Goal: Task Accomplishment & Management: Manage account settings

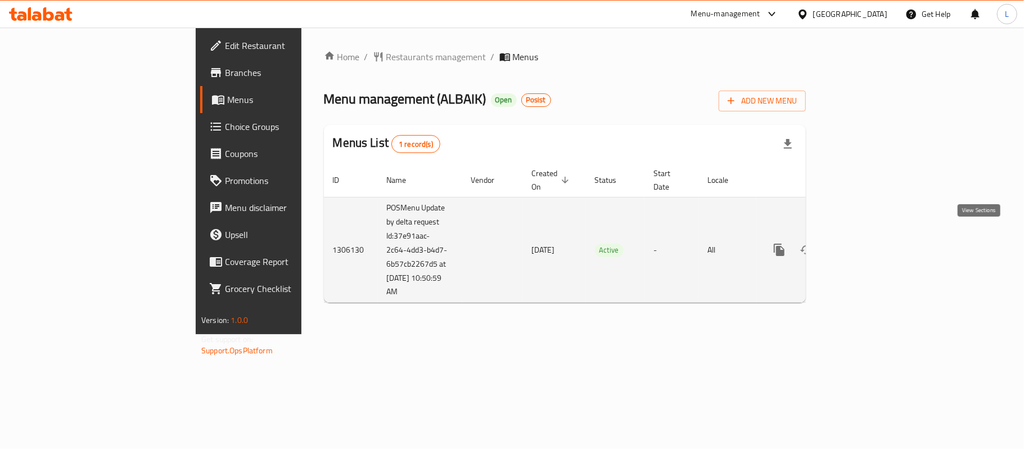
click at [873, 246] on link "enhanced table" at bounding box center [859, 249] width 27 height 27
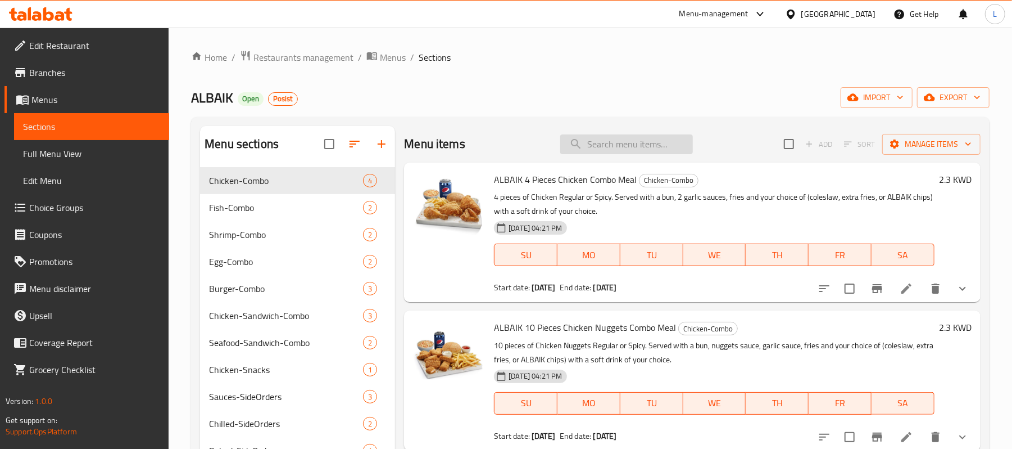
click at [653, 144] on input "search" at bounding box center [626, 144] width 133 height 20
paste input "Big BAIK with Cheese Combo"
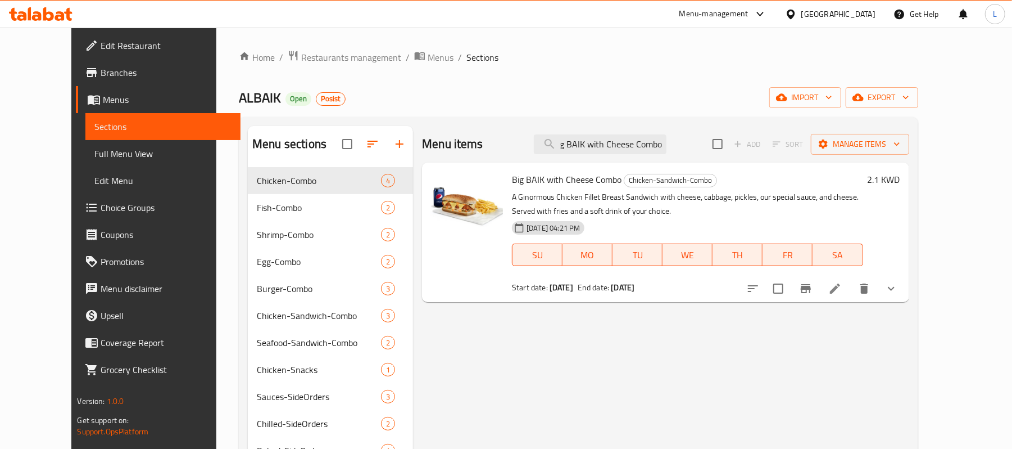
type input "Big BAIK with Cheese Combo"
click at [842, 295] on icon at bounding box center [835, 288] width 13 height 13
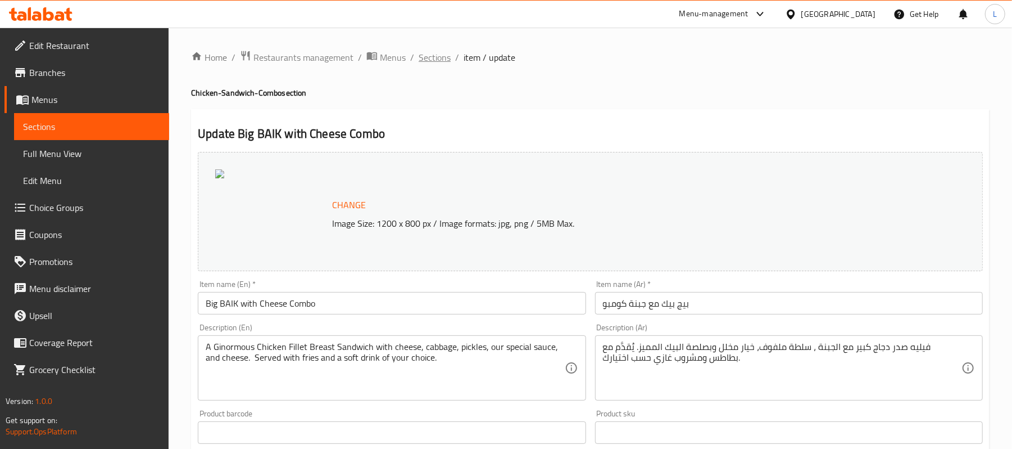
click at [436, 60] on span "Sections" at bounding box center [435, 57] width 32 height 13
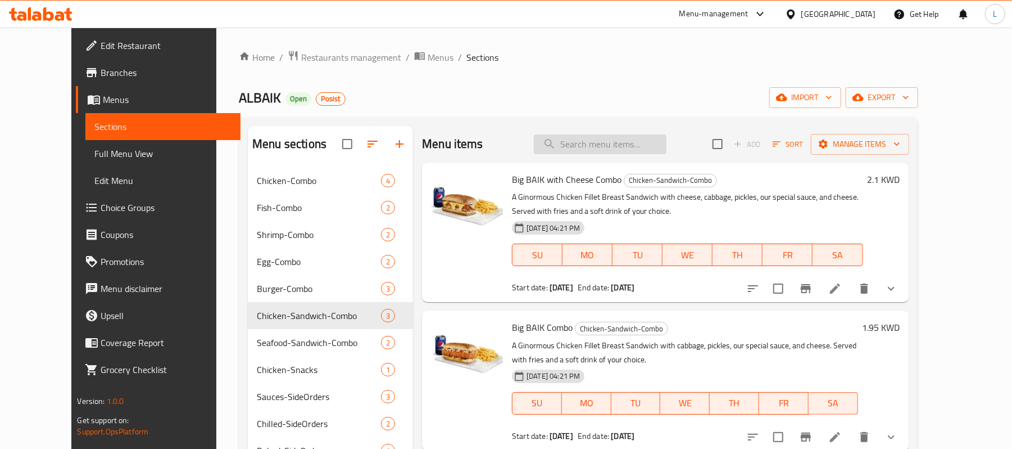
click at [587, 148] on input "search" at bounding box center [600, 144] width 133 height 20
paste input "Big BAIK with Cheese Combo"
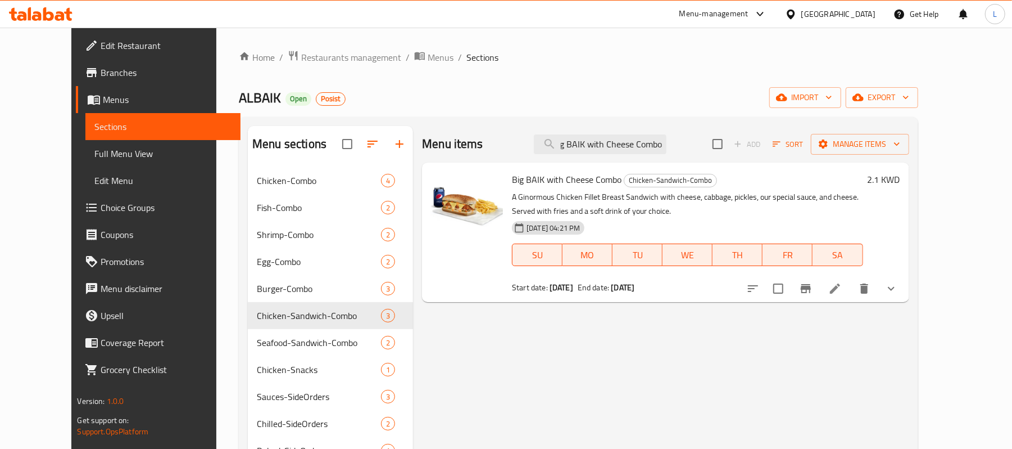
type input "Big BAIK with Cheese Combo"
click at [811, 291] on icon "Branch-specific-item" at bounding box center [806, 288] width 10 height 9
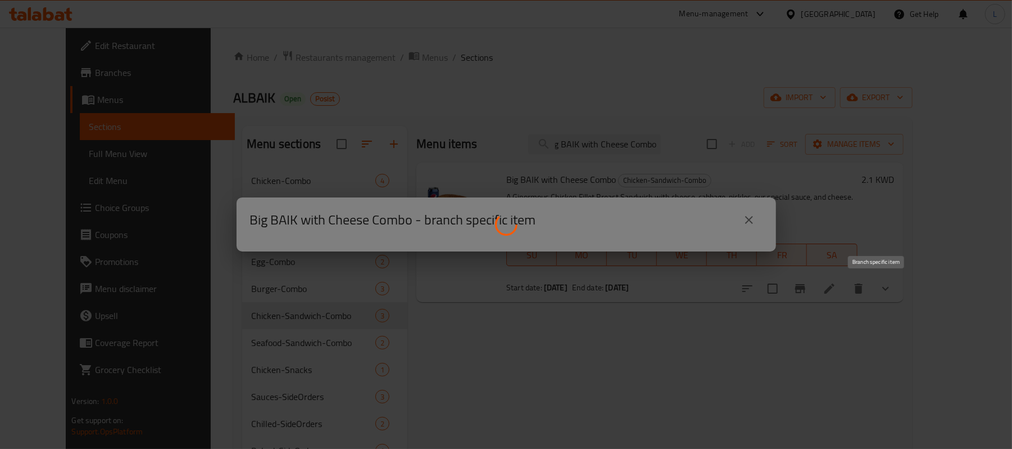
scroll to position [0, 0]
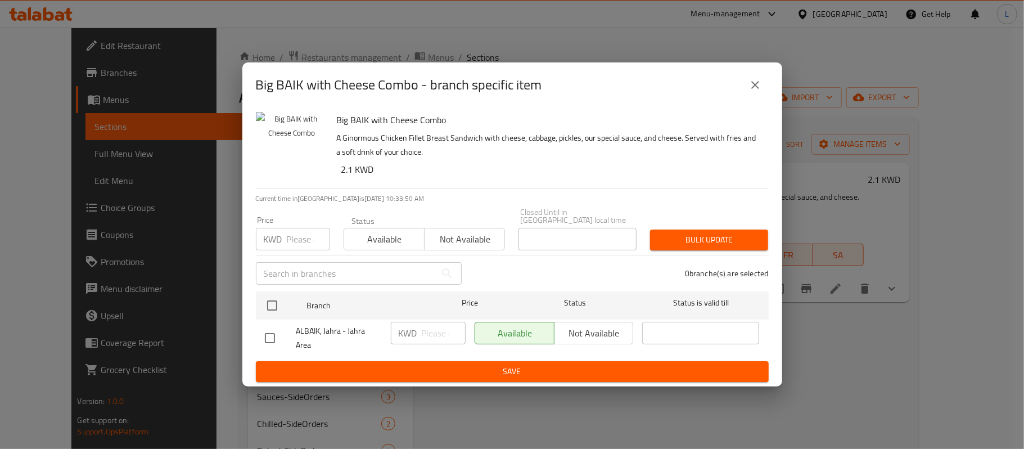
click at [345, 331] on span "ALBAIK, Jahra - Jahra Area" at bounding box center [338, 338] width 85 height 28
copy span "ALBAIK, Jahra - Jahra Area"
click at [760, 85] on icon "close" at bounding box center [754, 84] width 13 height 13
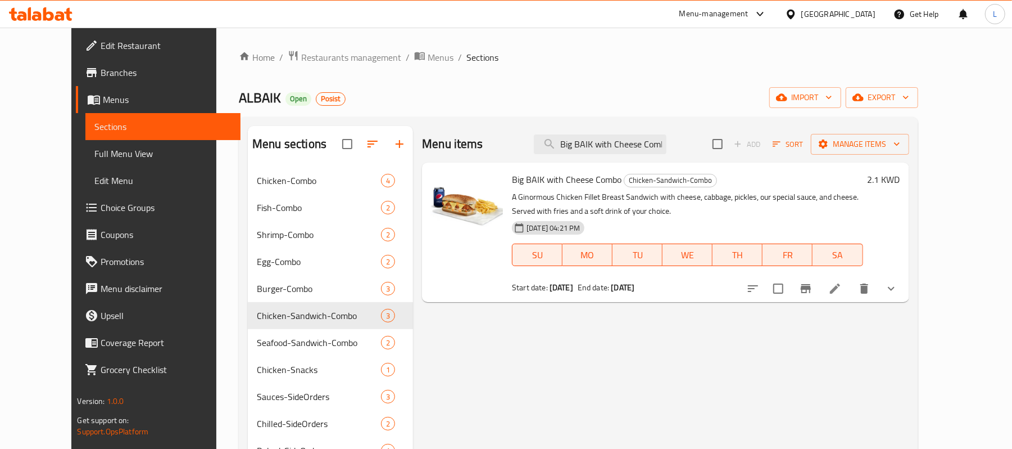
click at [239, 97] on span "ALBAIK" at bounding box center [260, 97] width 42 height 25
copy span "ALBAIK"
click at [583, 176] on span "Big BAIK with Cheese Combo" at bounding box center [567, 179] width 110 height 17
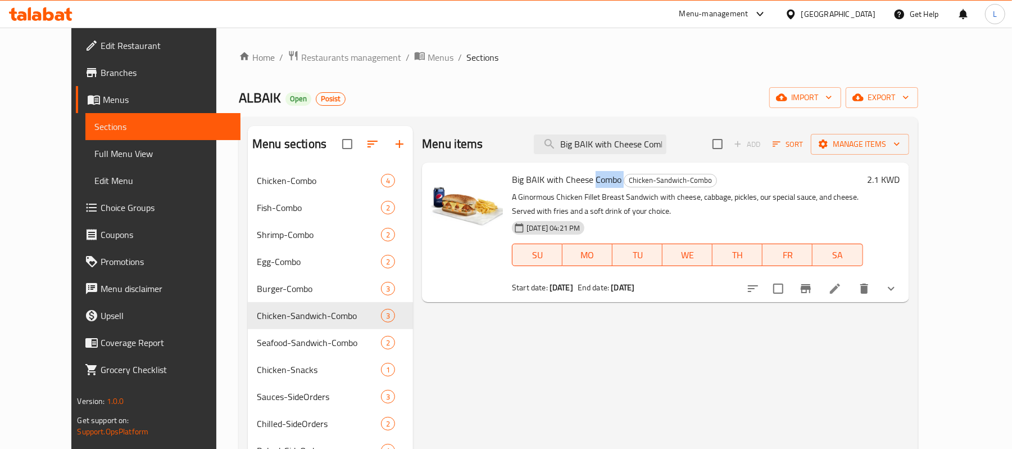
click at [583, 176] on span "Big BAIK with Cheese Combo" at bounding box center [567, 179] width 110 height 17
copy h6 "Big BAIK with Cheese Combo"
click at [664, 144] on input "Big BAIK with Cheese Combo" at bounding box center [600, 144] width 133 height 20
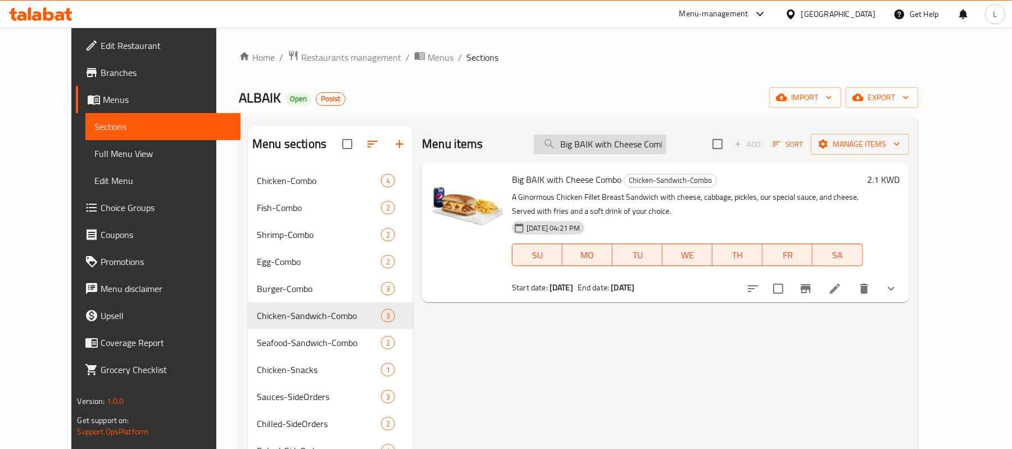
click at [664, 144] on input "Big BAIK with Cheese Combo" at bounding box center [600, 144] width 133 height 20
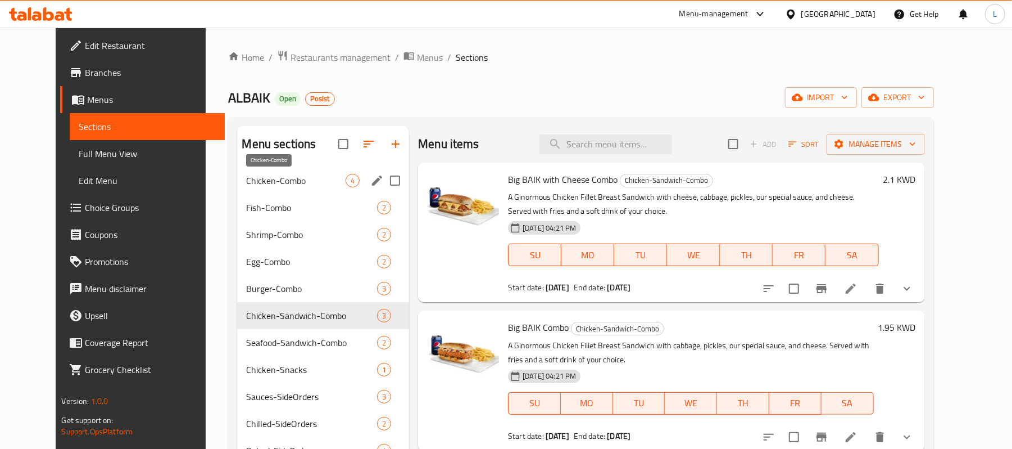
click at [246, 178] on span "Chicken-Combo" at bounding box center [295, 180] width 99 height 13
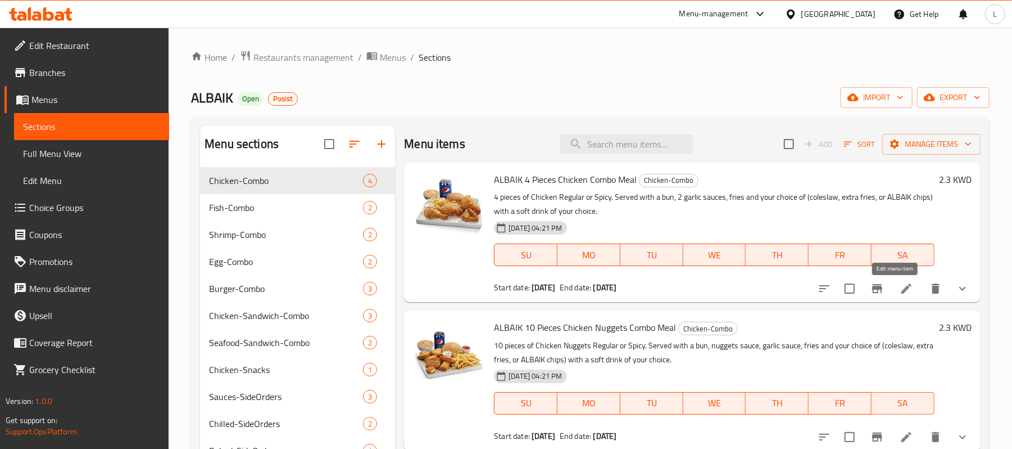
click at [902, 292] on icon at bounding box center [907, 288] width 10 height 10
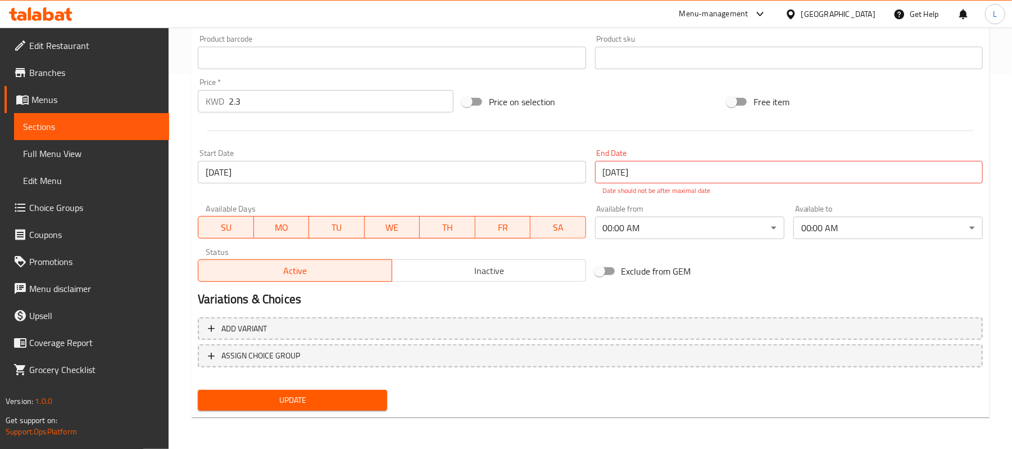
scroll to position [373, 0]
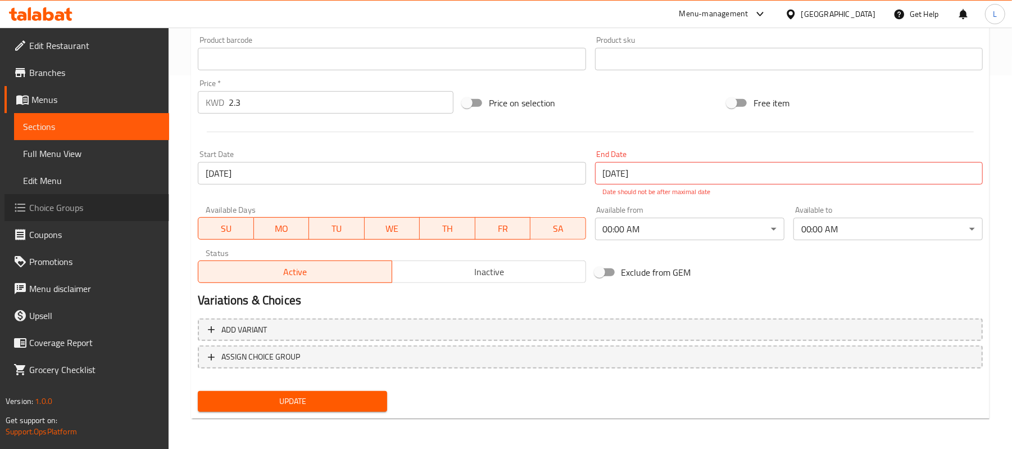
click at [84, 208] on span "Choice Groups" at bounding box center [94, 207] width 131 height 13
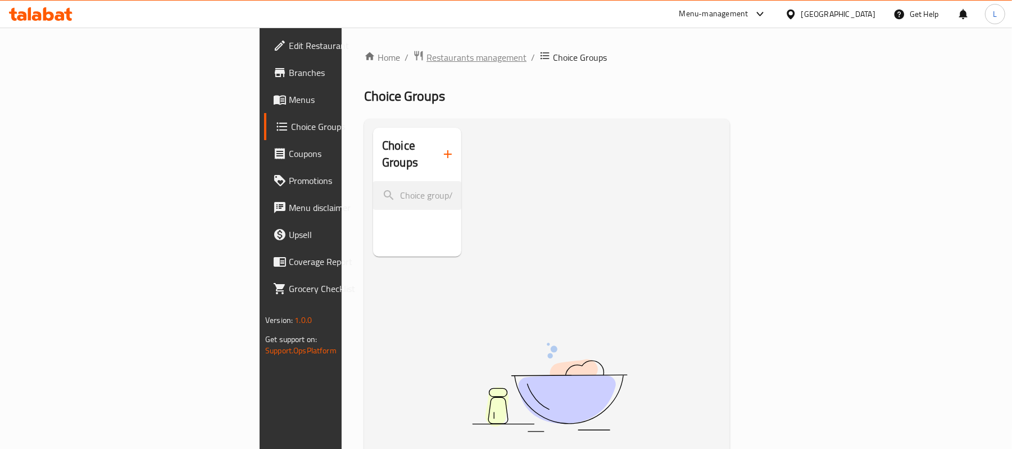
click at [427, 64] on span "Restaurants management" at bounding box center [477, 57] width 100 height 13
click at [289, 41] on span "Edit Restaurant" at bounding box center [354, 45] width 131 height 13
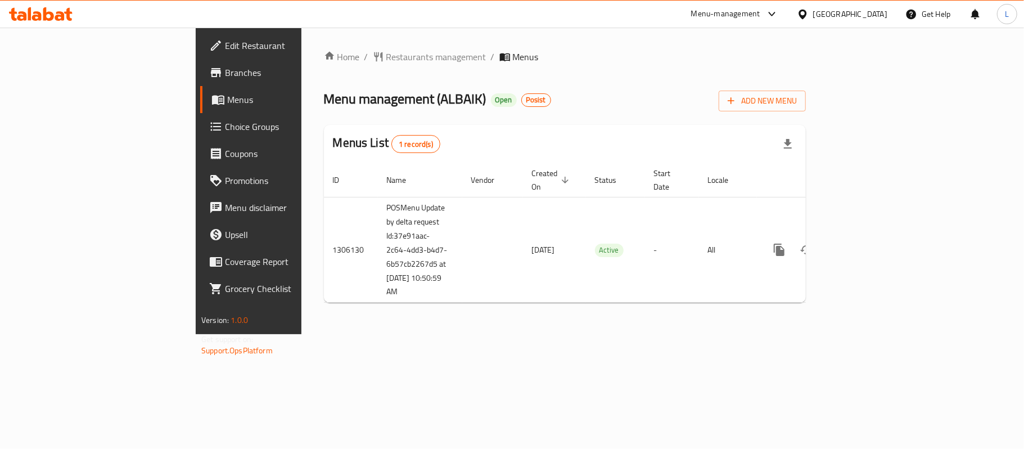
click at [225, 77] on span "Branches" at bounding box center [291, 72] width 133 height 13
